Goal: Task Accomplishment & Management: Manage account settings

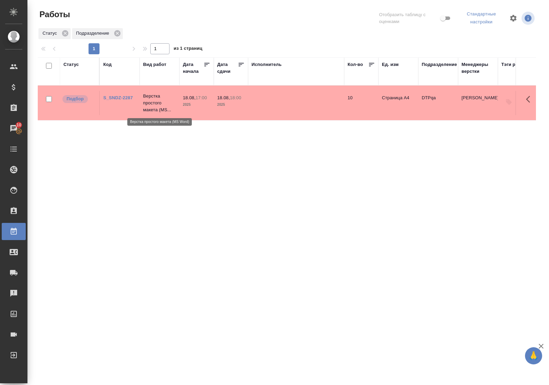
click at [154, 102] on p "Верстка простого макета (MS..." at bounding box center [159, 103] width 33 height 21
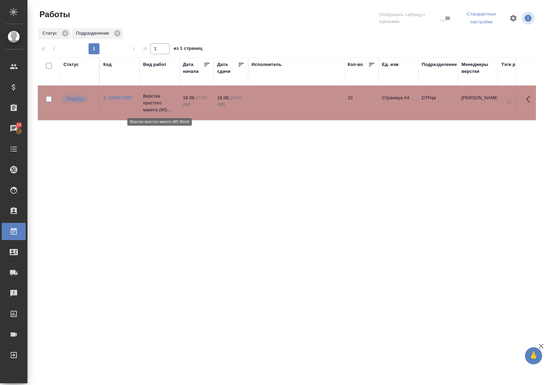
click at [154, 102] on p "Верстка простого макета (MS..." at bounding box center [159, 103] width 33 height 21
drag, startPoint x: 270, startPoint y: 213, endPoint x: 413, endPoint y: 393, distance: 229.9
click at [413, 385] on html "🙏 .cls-1 fill:#fff; AWATERA Polushina Alena Клиенты Спецификации Заказы 10 Чаты…" at bounding box center [274, 192] width 549 height 385
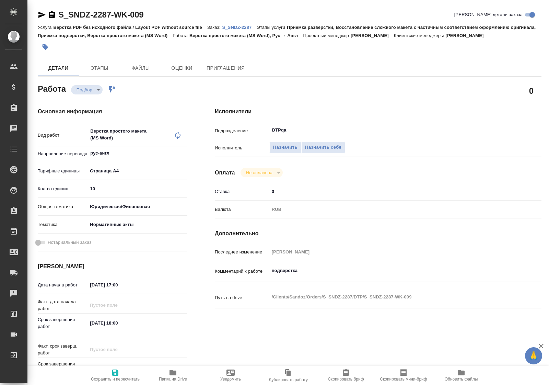
type textarea "x"
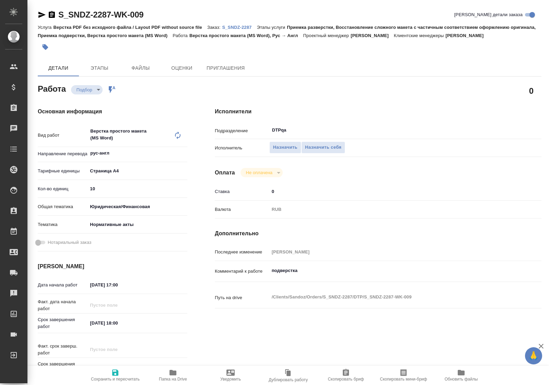
type textarea "x"
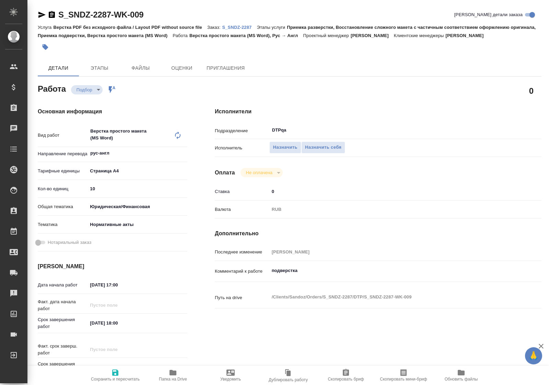
type textarea "x"
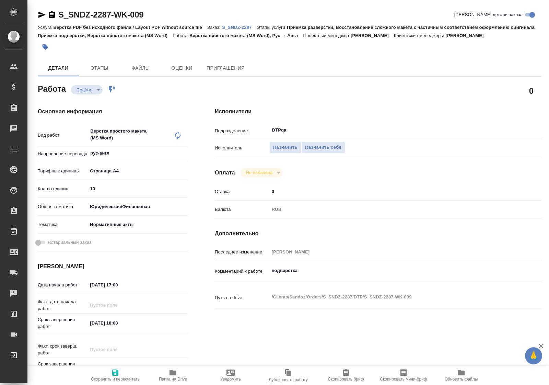
type textarea "x"
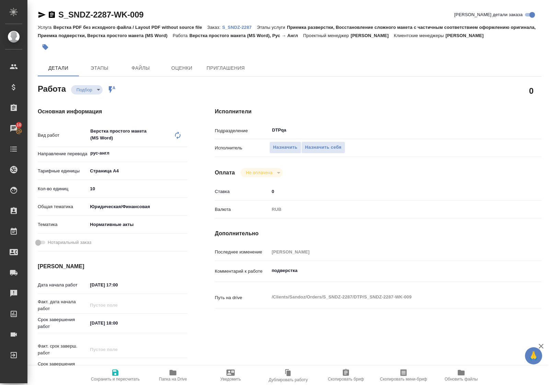
click at [247, 26] on p "S_SNDZ-2287" at bounding box center [239, 27] width 35 height 5
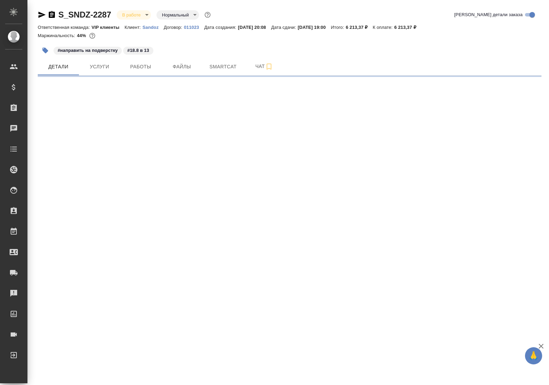
select select "RU"
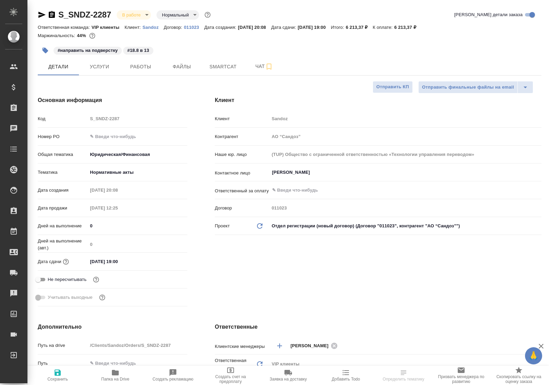
type textarea "x"
click at [148, 69] on span "Работы" at bounding box center [140, 66] width 33 height 9
